Goal: Information Seeking & Learning: Learn about a topic

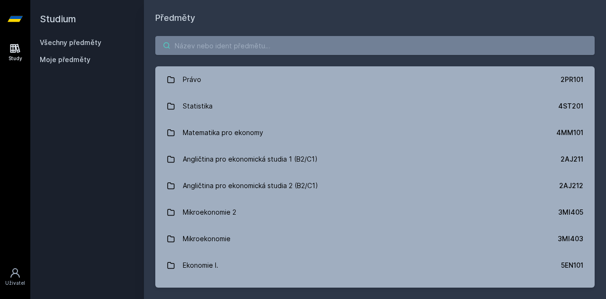
click at [210, 50] on input "search" at bounding box center [374, 45] width 439 height 19
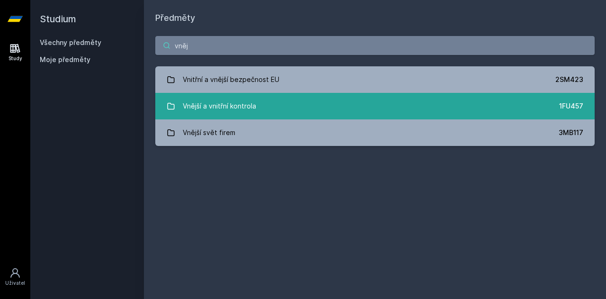
type input "vněj"
click at [193, 98] on div "Vnější a vnitřní kontrola" at bounding box center [219, 106] width 73 height 19
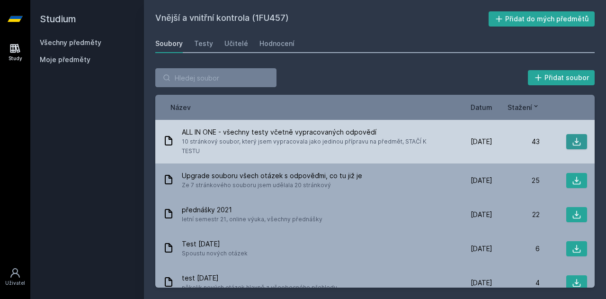
click at [573, 138] on icon at bounding box center [577, 142] width 8 height 8
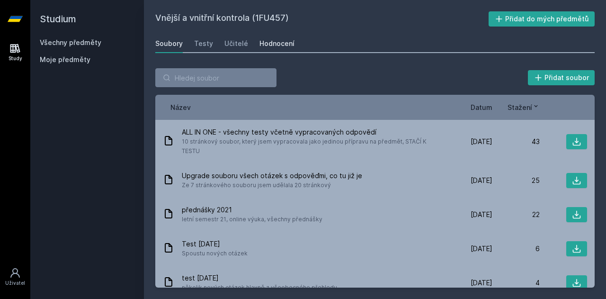
click at [271, 45] on div "Hodnocení" at bounding box center [276, 43] width 35 height 9
